Goal: Information Seeking & Learning: Understand process/instructions

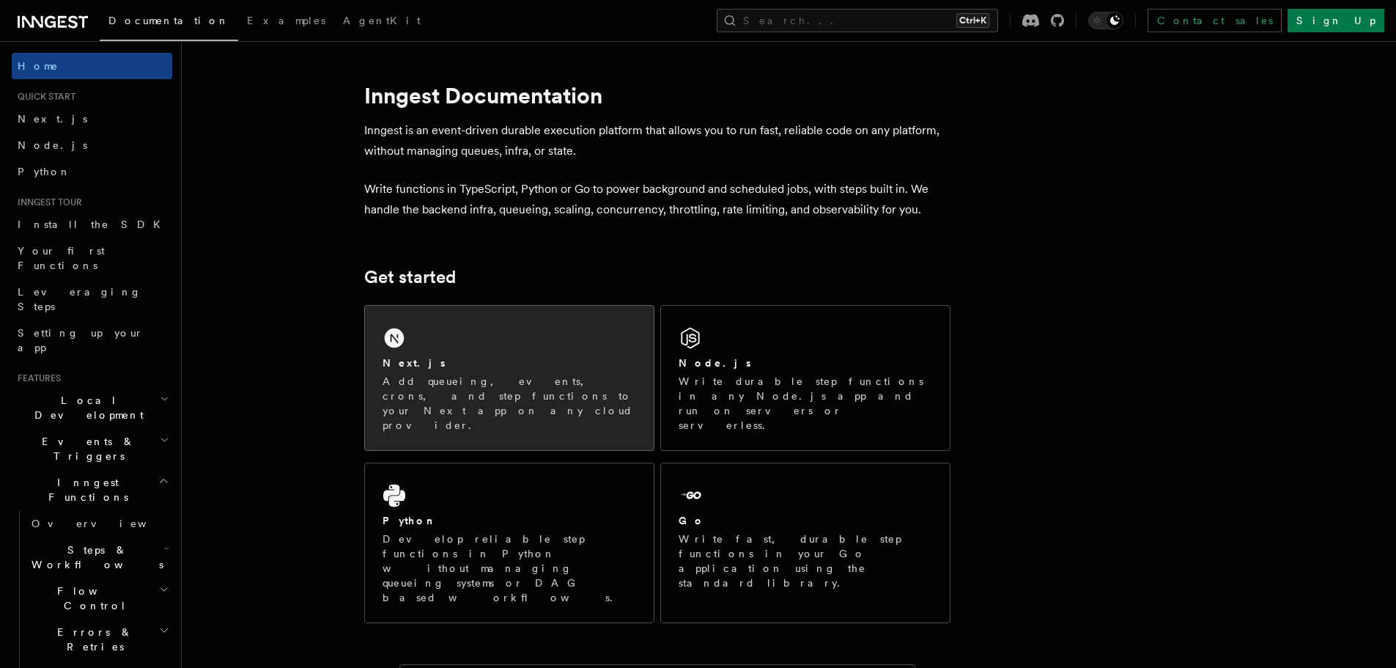
click at [427, 361] on div "Next.js" at bounding box center [510, 362] width 254 height 15
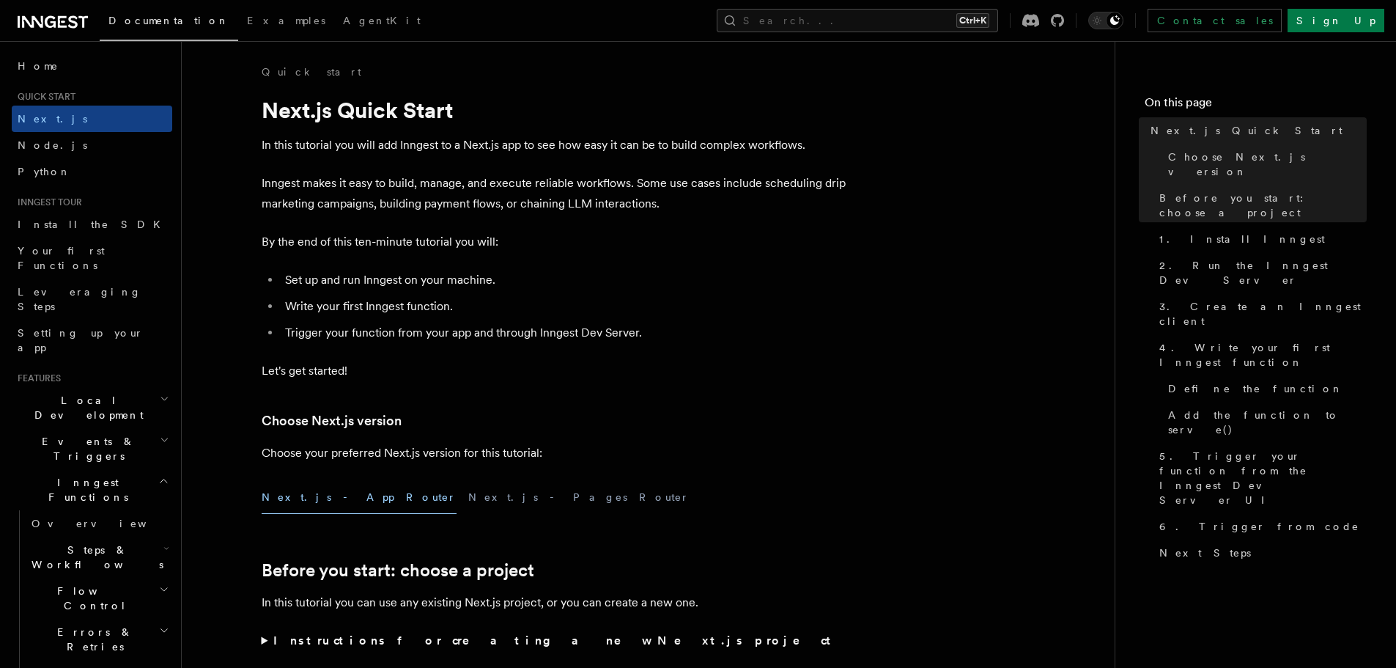
scroll to position [269, 0]
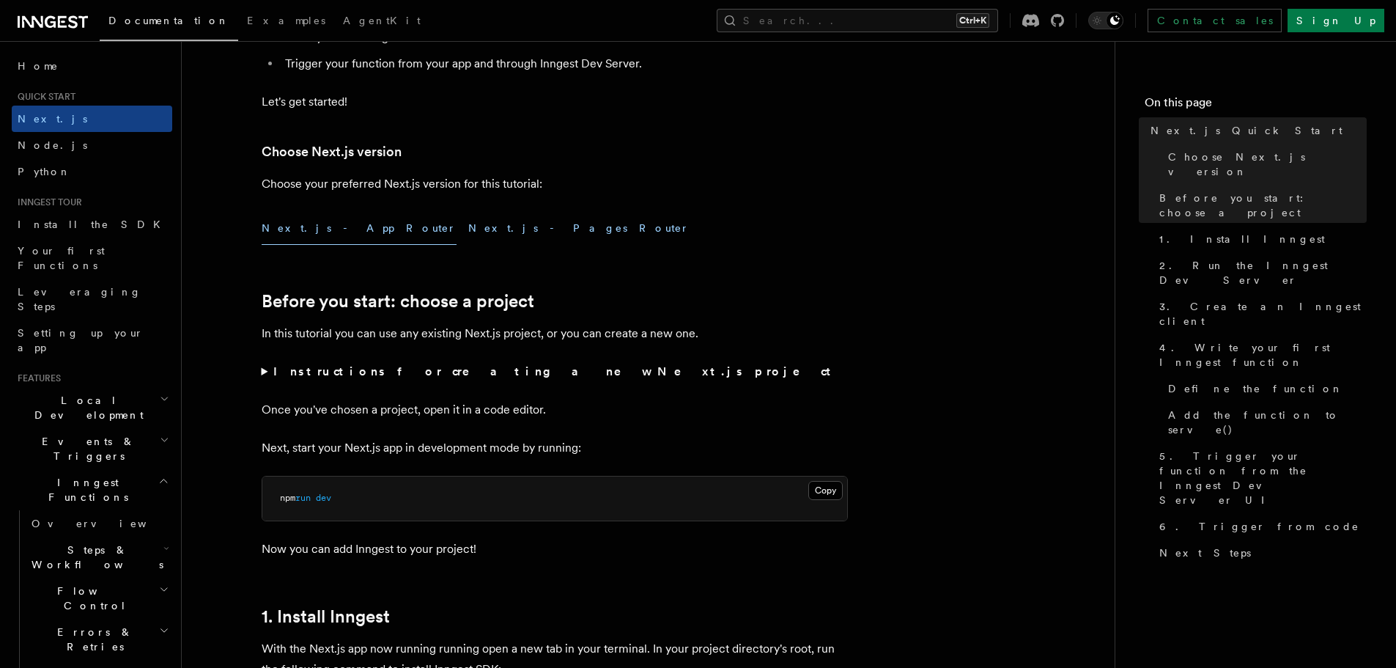
click at [468, 223] on button "Next.js - Pages Router" at bounding box center [578, 228] width 221 height 33
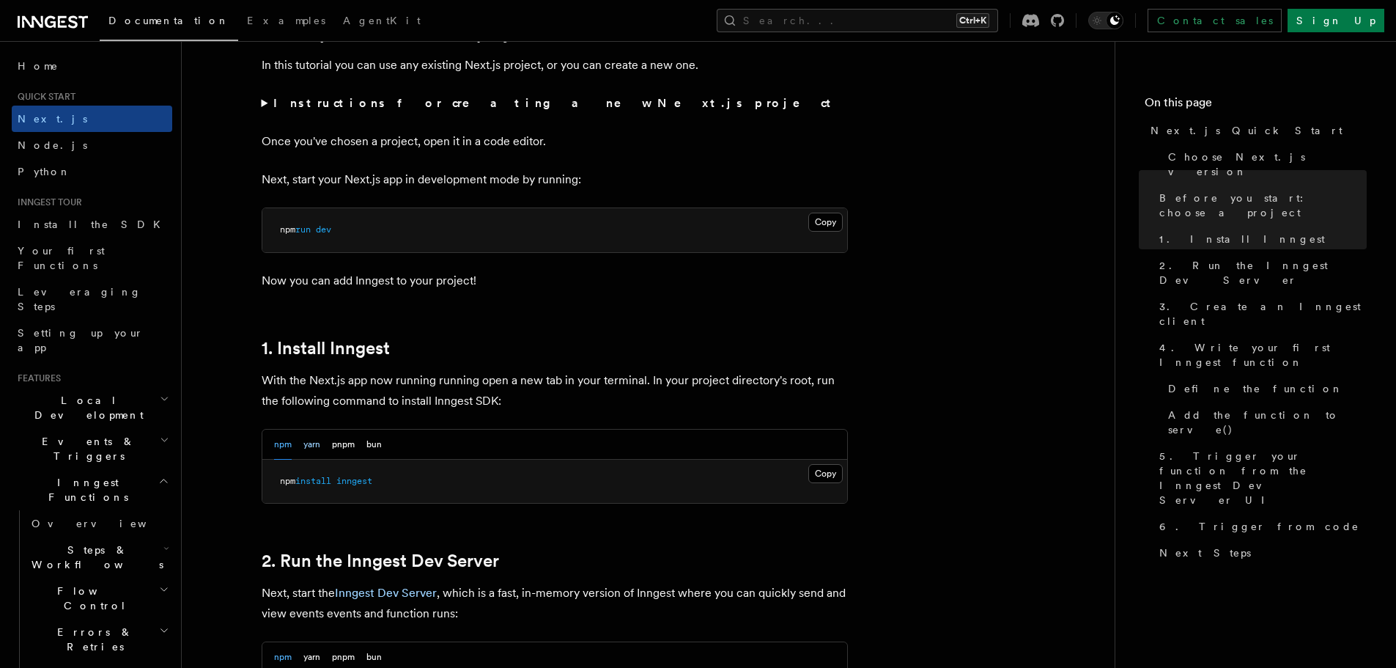
click at [314, 444] on button "yarn" at bounding box center [311, 444] width 17 height 30
click at [818, 473] on button "Copy Copied" at bounding box center [825, 473] width 34 height 19
click at [828, 472] on button "Copy Copied" at bounding box center [825, 473] width 34 height 19
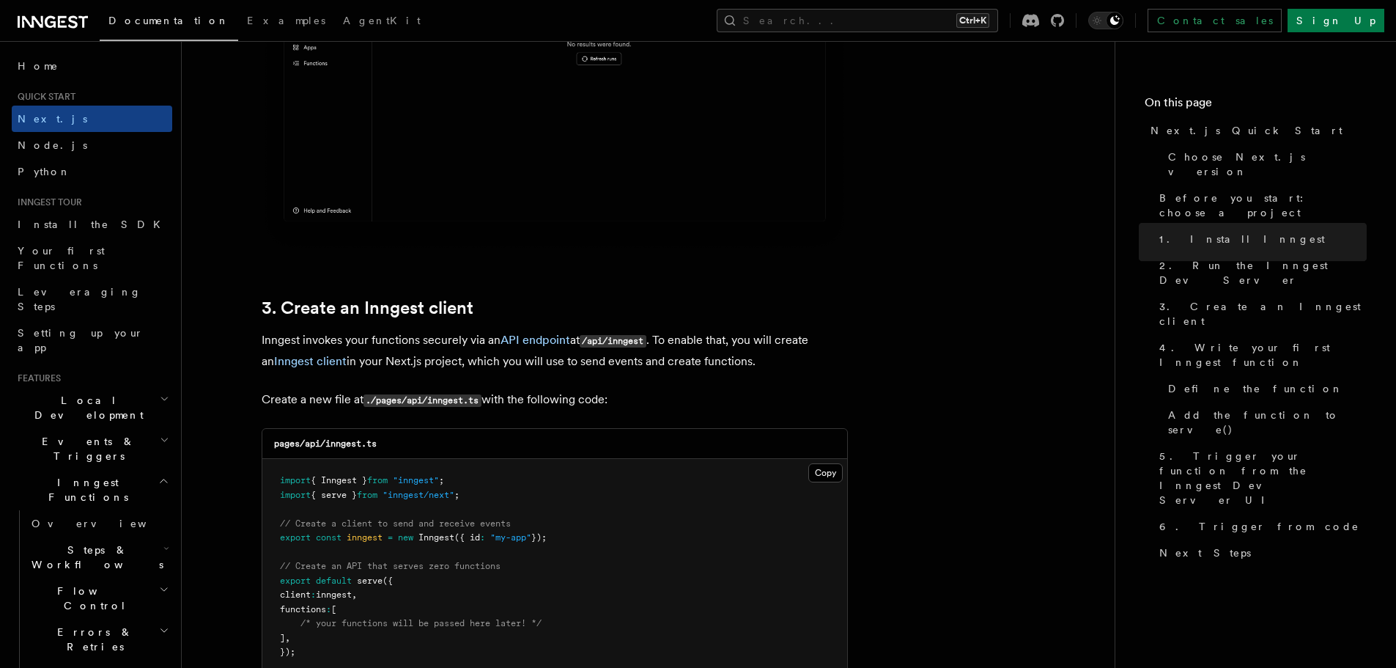
scroll to position [1612, 0]
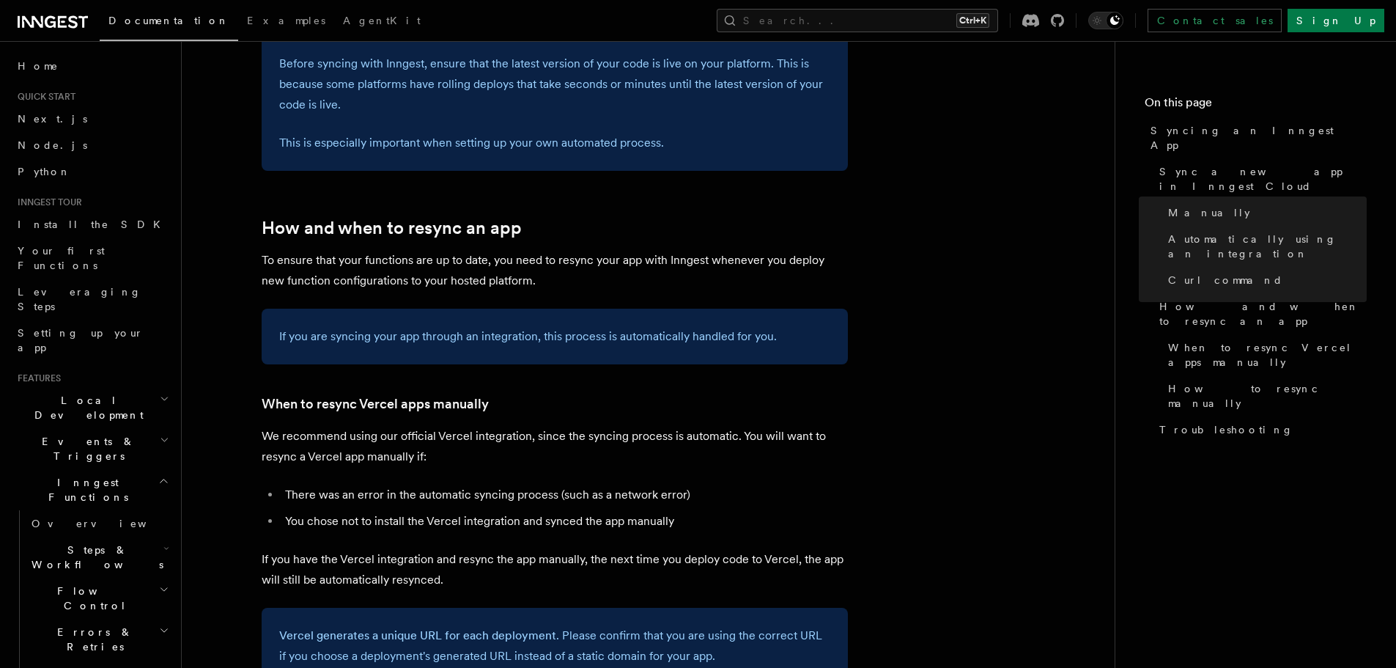
scroll to position [2419, 0]
